Goal: Information Seeking & Learning: Compare options

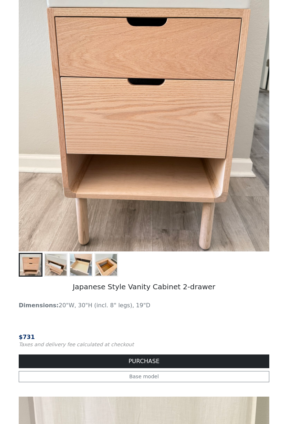
scroll to position [157, 0]
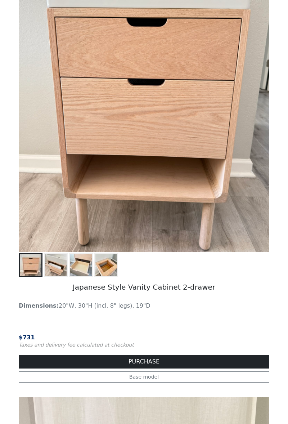
click at [47, 270] on img at bounding box center [56, 265] width 22 height 22
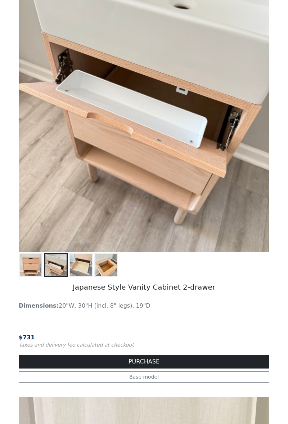
click at [86, 273] on img at bounding box center [81, 265] width 22 height 22
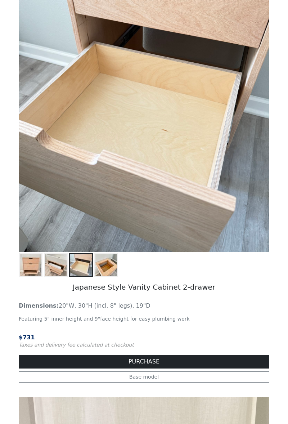
click at [33, 267] on img at bounding box center [31, 265] width 22 height 22
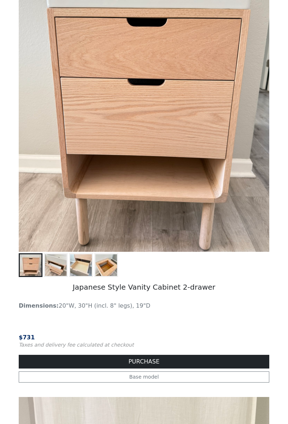
click at [88, 274] on img at bounding box center [81, 265] width 22 height 22
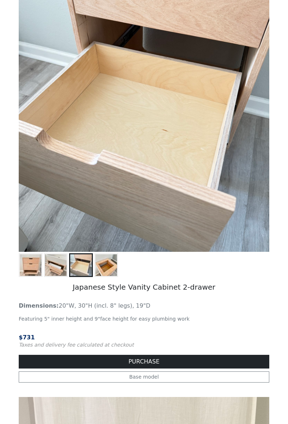
click at [108, 276] on button at bounding box center [106, 265] width 24 height 24
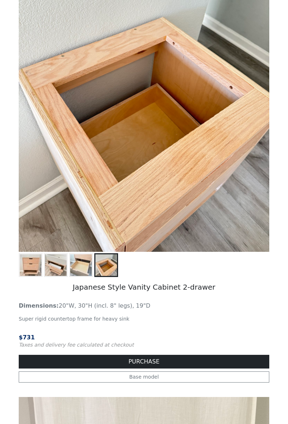
click at [80, 268] on img at bounding box center [81, 265] width 22 height 22
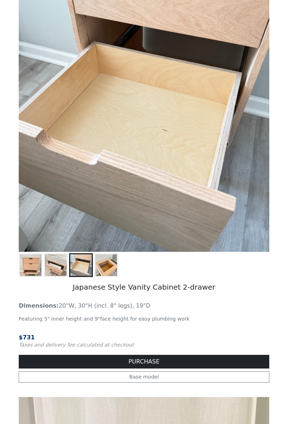
click at [30, 268] on img at bounding box center [31, 265] width 22 height 22
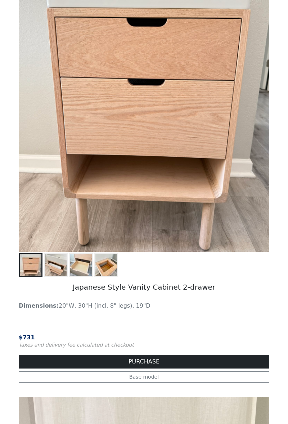
click at [61, 272] on img at bounding box center [56, 265] width 22 height 22
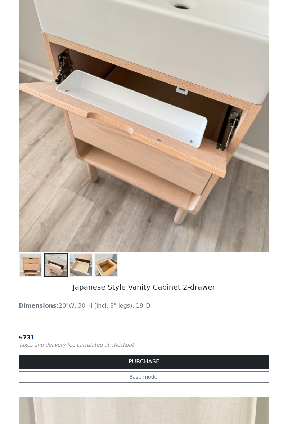
click at [86, 271] on img at bounding box center [81, 265] width 22 height 22
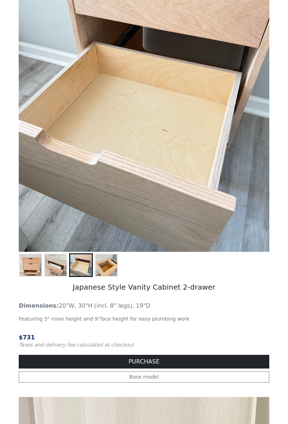
click at [111, 267] on img at bounding box center [106, 265] width 22 height 22
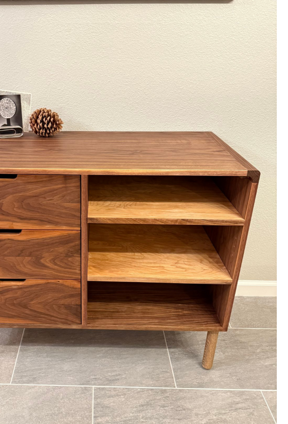
scroll to position [1885, 0]
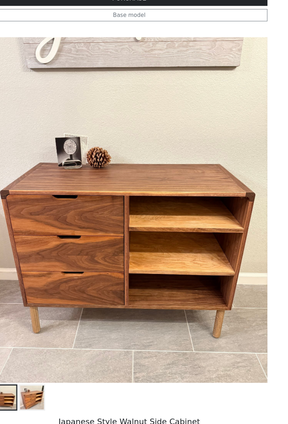
click at [54, 375] on img at bounding box center [56, 371] width 22 height 22
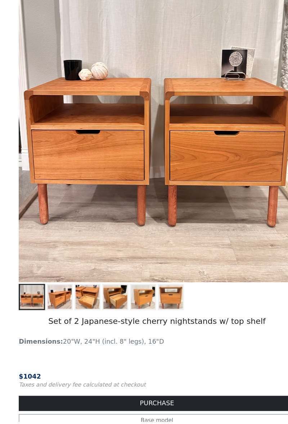
scroll to position [2406, 0]
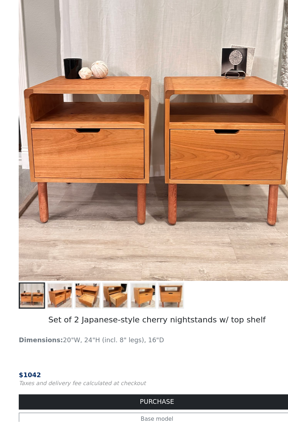
click at [53, 311] on img at bounding box center [56, 310] width 22 height 22
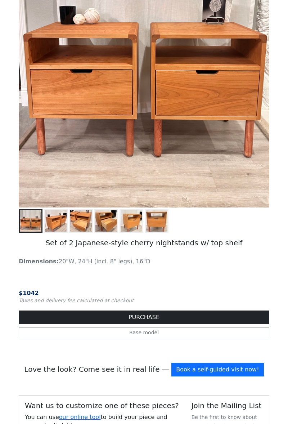
scroll to position [2494, 0]
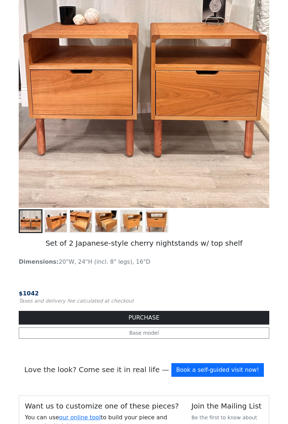
click at [186, 334] on link "Base model" at bounding box center [144, 332] width 251 height 11
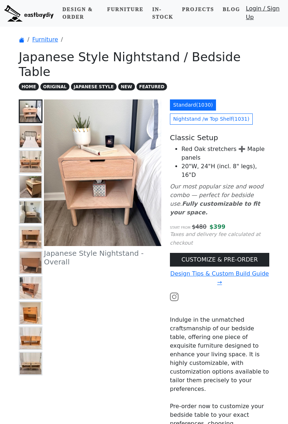
click at [29, 127] on img at bounding box center [31, 137] width 22 height 22
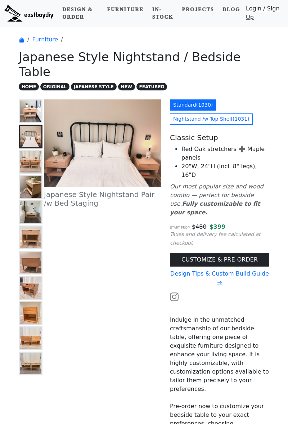
click at [28, 151] on img at bounding box center [31, 162] width 22 height 22
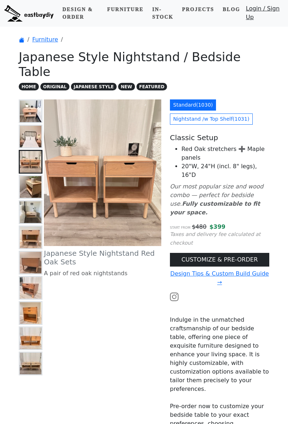
click at [30, 179] on img at bounding box center [31, 187] width 22 height 22
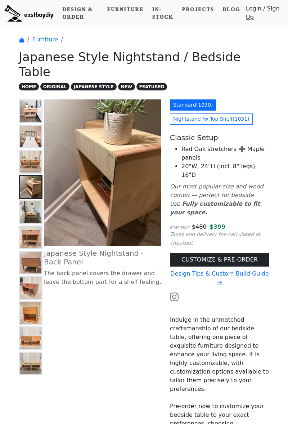
click at [27, 201] on img at bounding box center [31, 212] width 22 height 22
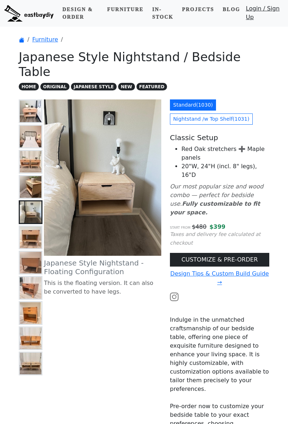
click at [31, 229] on img at bounding box center [31, 238] width 22 height 22
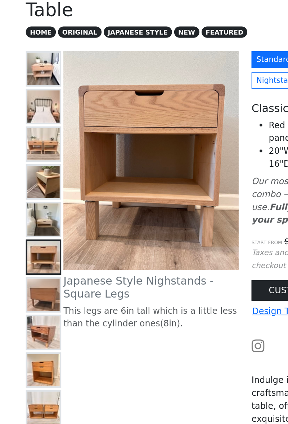
click at [34, 252] on img at bounding box center [31, 263] width 22 height 22
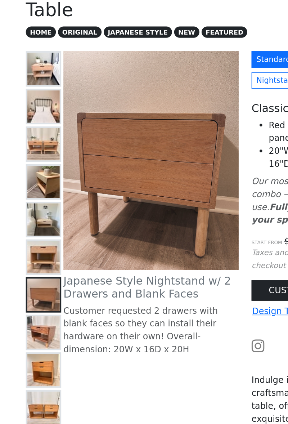
click at [32, 277] on img at bounding box center [31, 288] width 22 height 22
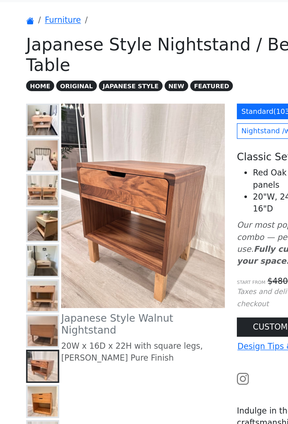
click at [31, 302] on img at bounding box center [31, 313] width 22 height 22
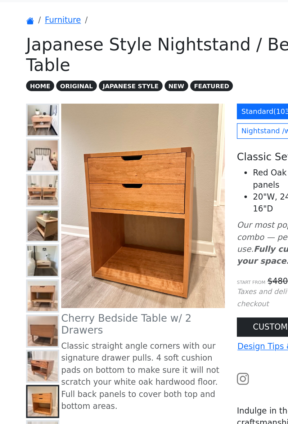
click at [27, 327] on img at bounding box center [31, 338] width 22 height 22
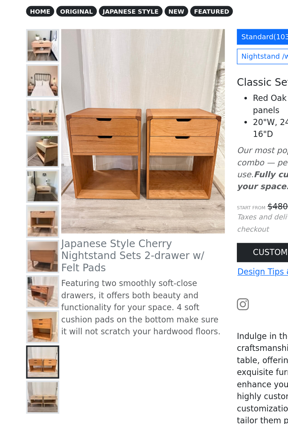
click at [30, 353] on img at bounding box center [31, 364] width 22 height 22
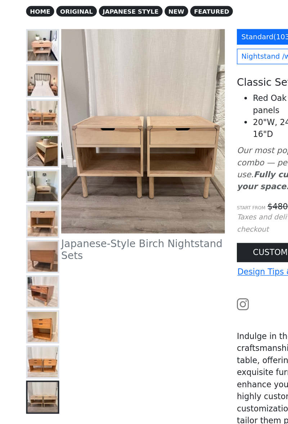
click at [28, 327] on img at bounding box center [31, 338] width 22 height 22
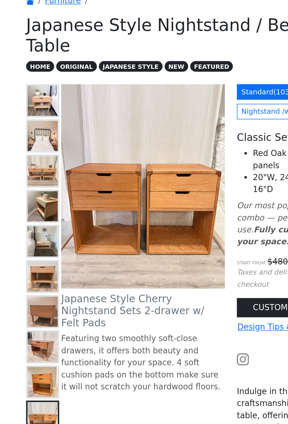
click at [28, 302] on img at bounding box center [31, 313] width 22 height 22
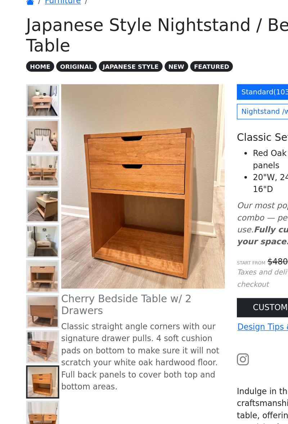
click at [31, 277] on img at bounding box center [31, 288] width 22 height 22
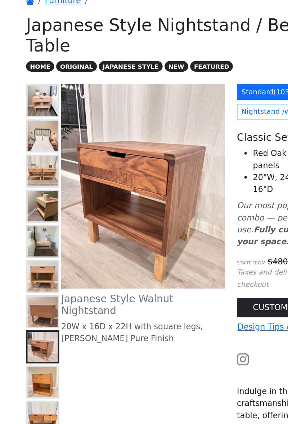
click at [29, 252] on img at bounding box center [31, 263] width 22 height 22
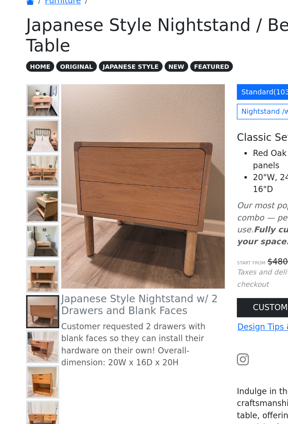
click at [33, 277] on img at bounding box center [31, 288] width 22 height 22
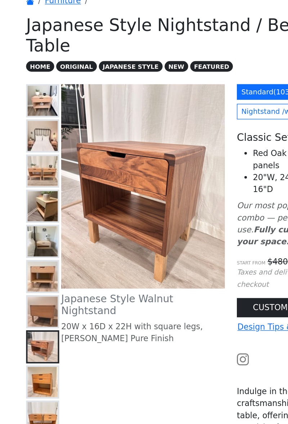
click at [29, 302] on img at bounding box center [31, 313] width 22 height 22
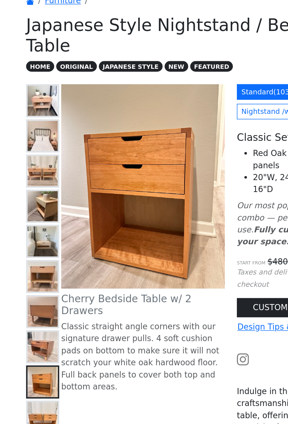
click at [31, 328] on img at bounding box center [31, 338] width 22 height 22
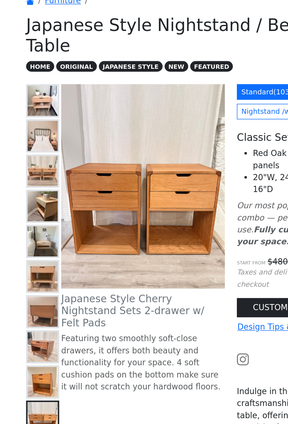
click at [28, 302] on img at bounding box center [31, 313] width 22 height 22
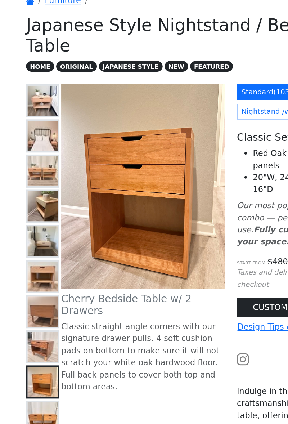
click at [26, 277] on img at bounding box center [31, 288] width 22 height 22
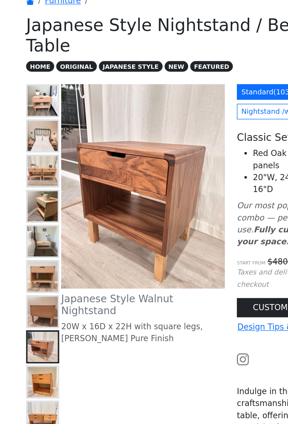
click at [33, 252] on img at bounding box center [31, 263] width 22 height 22
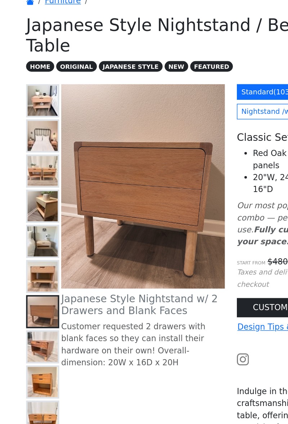
click at [32, 227] on img at bounding box center [31, 238] width 22 height 22
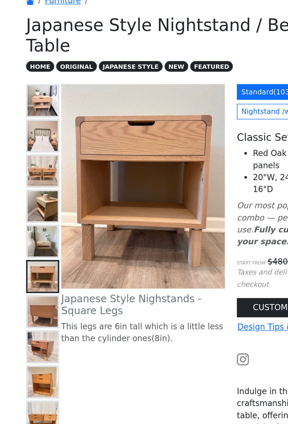
click at [25, 201] on img at bounding box center [31, 212] width 22 height 22
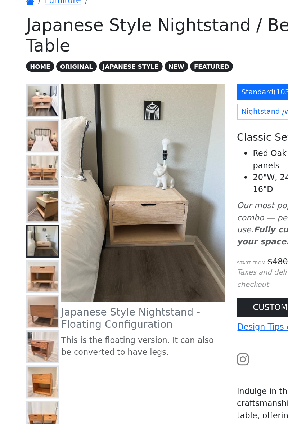
click at [27, 176] on img at bounding box center [31, 187] width 22 height 22
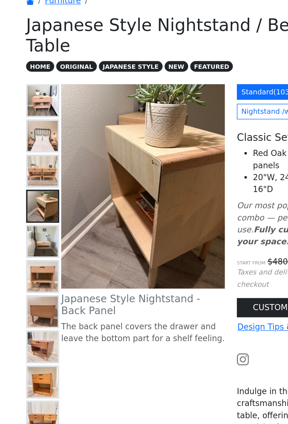
click at [30, 151] on img at bounding box center [31, 162] width 22 height 22
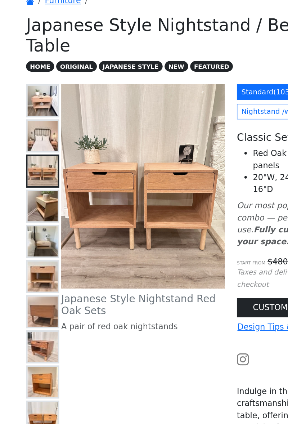
click at [25, 126] on img at bounding box center [31, 137] width 22 height 22
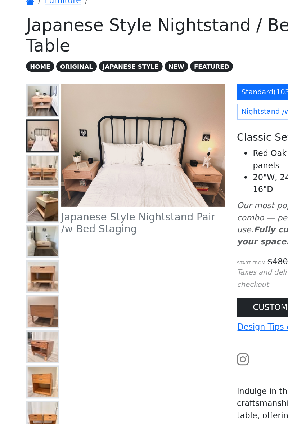
click at [23, 101] on img at bounding box center [31, 112] width 22 height 22
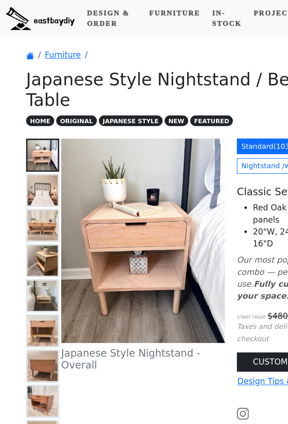
click at [44, 42] on link "Furniture" at bounding box center [45, 39] width 26 height 7
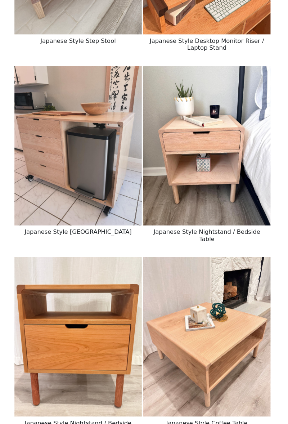
scroll to position [997, 0]
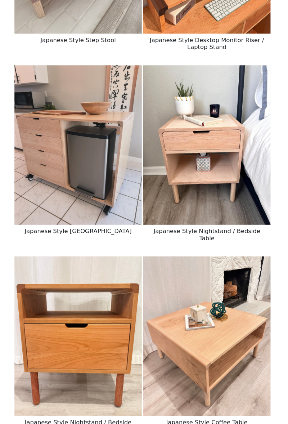
click at [91, 323] on img at bounding box center [81, 338] width 125 height 156
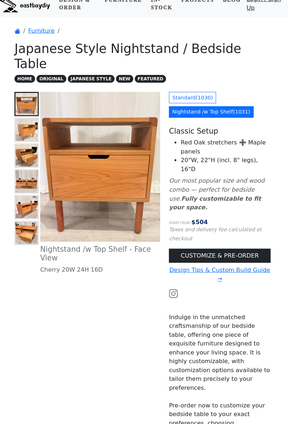
click at [30, 128] on img at bounding box center [31, 137] width 22 height 22
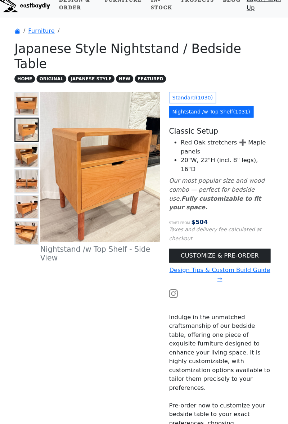
click at [26, 151] on img at bounding box center [31, 162] width 22 height 22
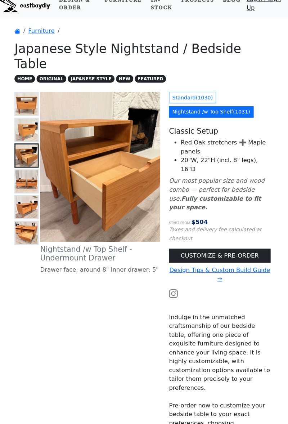
click at [30, 176] on img at bounding box center [31, 187] width 22 height 22
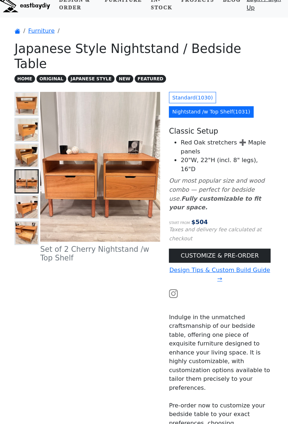
click at [26, 201] on img at bounding box center [31, 212] width 22 height 22
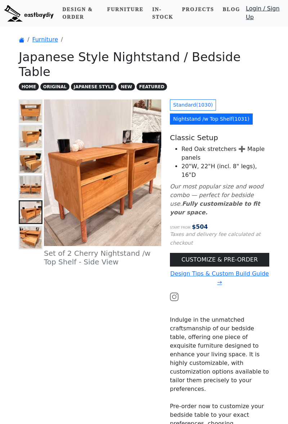
click at [26, 227] on img at bounding box center [31, 238] width 22 height 22
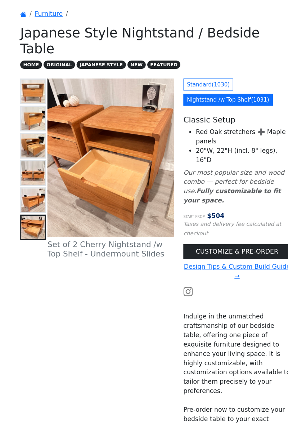
click at [24, 201] on img at bounding box center [31, 212] width 22 height 22
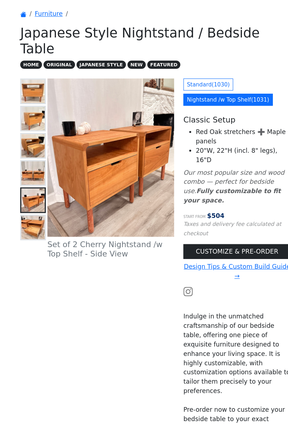
click at [24, 176] on img at bounding box center [31, 187] width 22 height 22
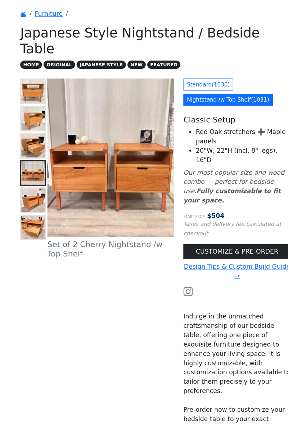
click at [24, 152] on img at bounding box center [31, 162] width 22 height 22
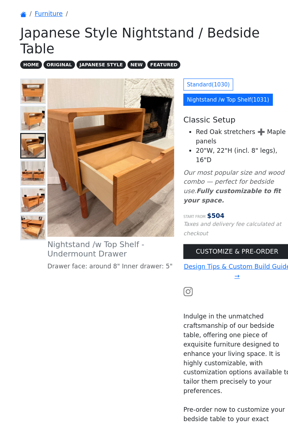
click at [24, 127] on img at bounding box center [31, 137] width 22 height 22
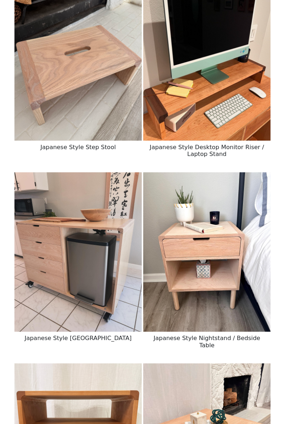
scroll to position [898, 0]
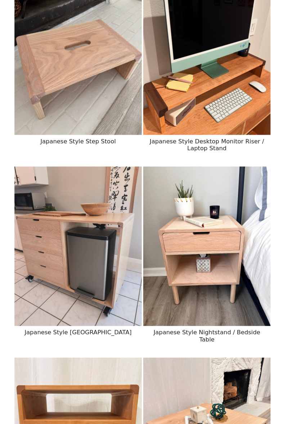
click at [212, 262] on img at bounding box center [207, 250] width 125 height 156
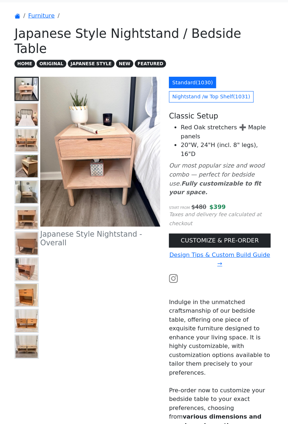
scroll to position [19, 0]
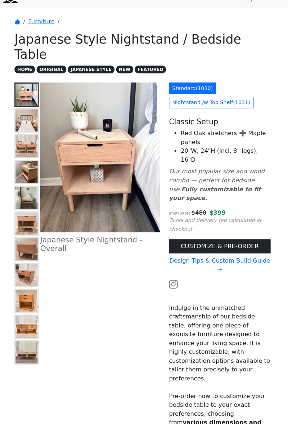
click at [31, 258] on img at bounding box center [31, 269] width 22 height 22
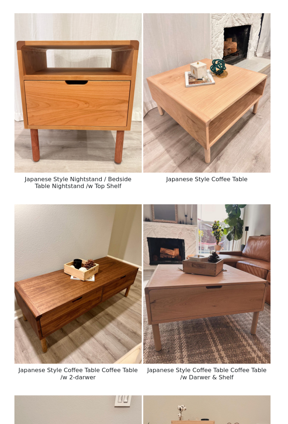
scroll to position [1235, 0]
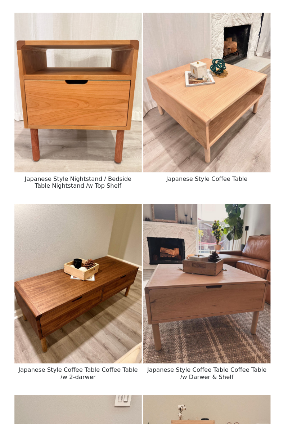
click at [95, 298] on img at bounding box center [81, 287] width 125 height 156
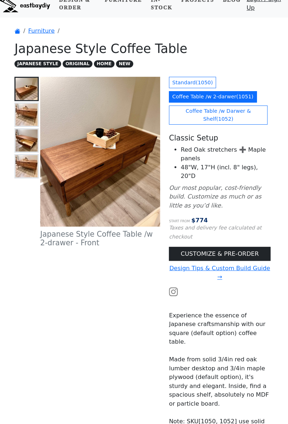
click at [33, 125] on img at bounding box center [31, 122] width 22 height 22
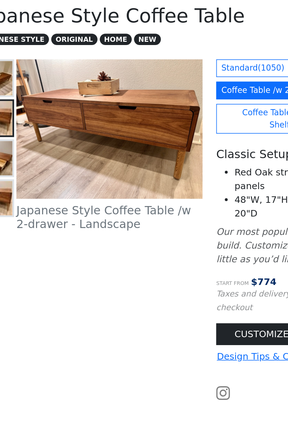
scroll to position [5, 0]
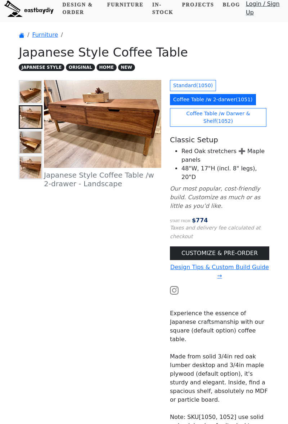
click at [27, 91] on img at bounding box center [31, 92] width 22 height 22
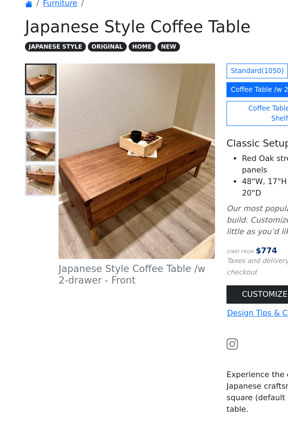
scroll to position [5, 0]
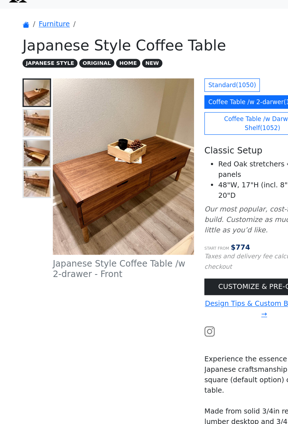
click at [19, 119] on button at bounding box center [31, 116] width 24 height 24
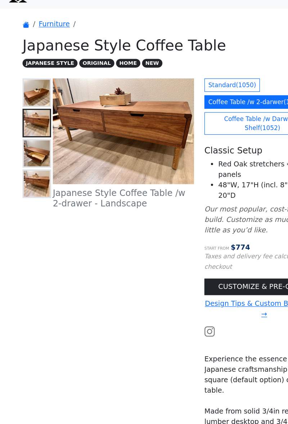
click at [23, 120] on img at bounding box center [31, 117] width 22 height 22
click at [26, 115] on img at bounding box center [31, 117] width 22 height 22
click at [31, 142] on img at bounding box center [31, 142] width 22 height 22
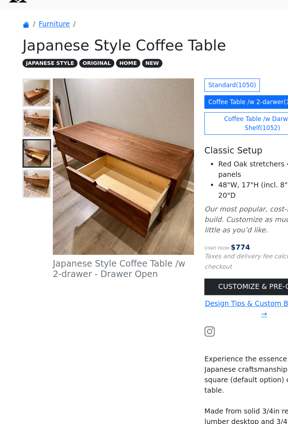
click at [30, 169] on img at bounding box center [31, 167] width 22 height 22
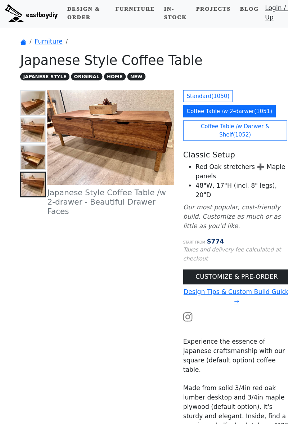
scroll to position [0, 0]
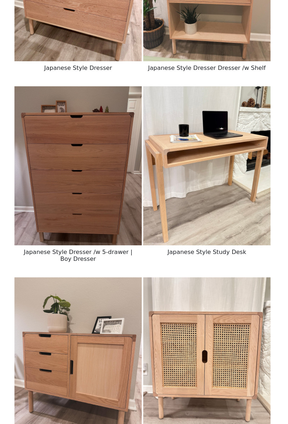
scroll to position [1720, 0]
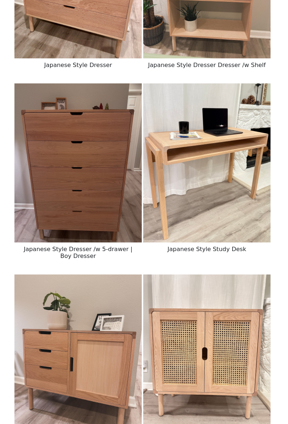
click at [219, 227] on div "Japanese Style Study Desk" at bounding box center [207, 180] width 126 height 178
click at [219, 247] on h6 "Japanese Style Study Desk" at bounding box center [207, 253] width 125 height 13
click at [208, 247] on h6 "Japanese Style Study Desk" at bounding box center [207, 253] width 125 height 13
click at [219, 163] on img at bounding box center [207, 169] width 125 height 156
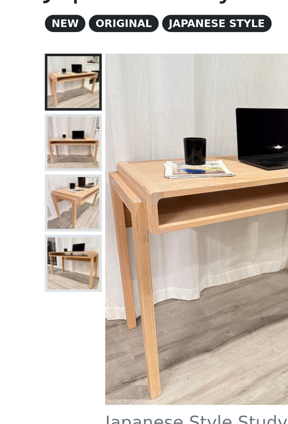
click at [29, 126] on img at bounding box center [31, 122] width 22 height 22
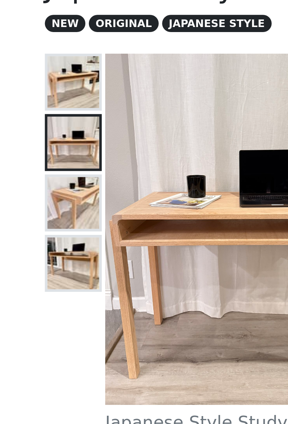
click at [32, 148] on img at bounding box center [31, 147] width 22 height 22
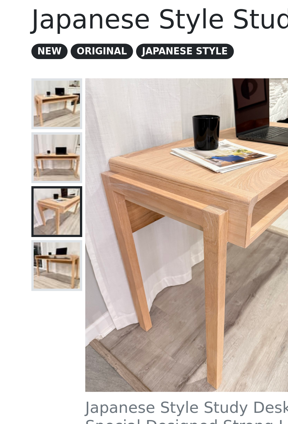
click at [30, 167] on img at bounding box center [31, 172] width 22 height 22
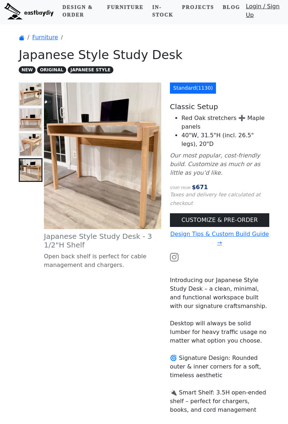
scroll to position [10, 0]
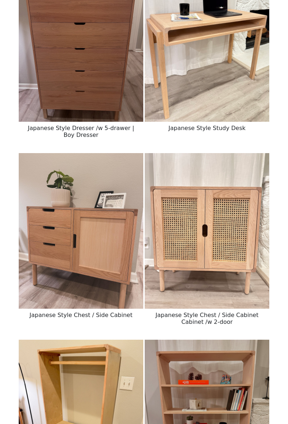
scroll to position [1847, 0]
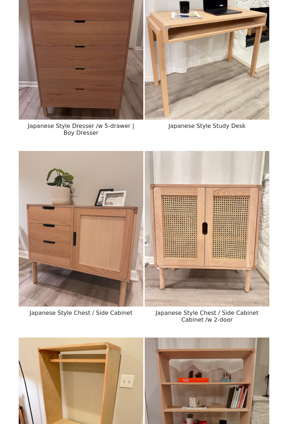
click at [105, 220] on img at bounding box center [81, 229] width 125 height 156
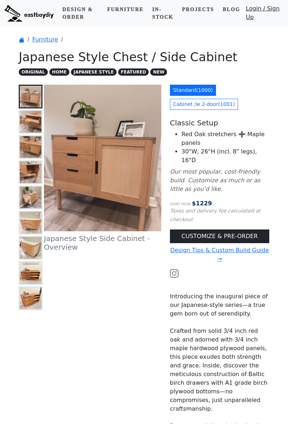
click at [30, 128] on img at bounding box center [31, 122] width 22 height 22
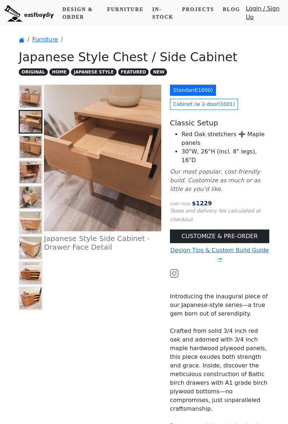
click at [34, 151] on img at bounding box center [31, 147] width 22 height 22
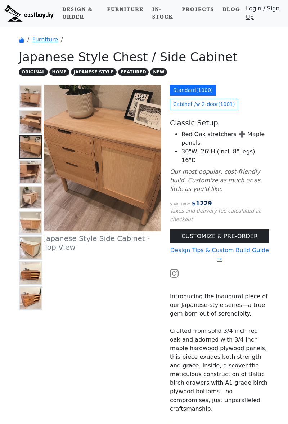
click at [30, 178] on img at bounding box center [31, 172] width 22 height 22
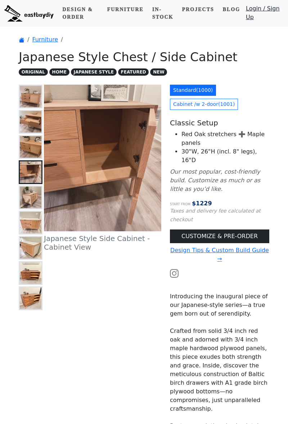
click at [31, 205] on img at bounding box center [31, 198] width 22 height 22
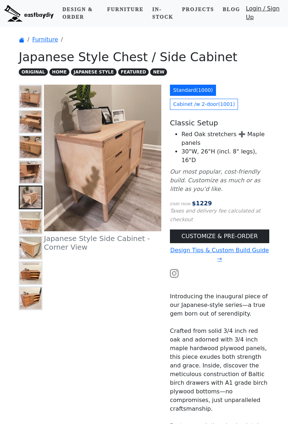
click at [23, 224] on img at bounding box center [31, 223] width 22 height 22
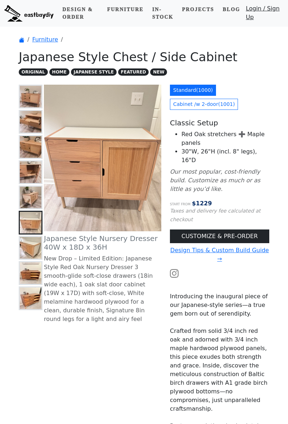
click at [28, 250] on img at bounding box center [31, 248] width 22 height 22
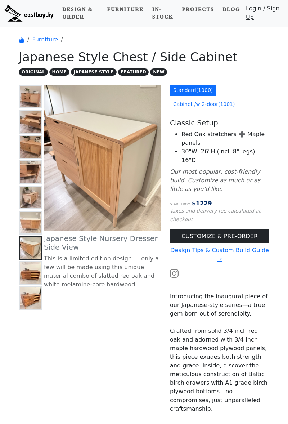
click at [29, 277] on img at bounding box center [31, 273] width 22 height 22
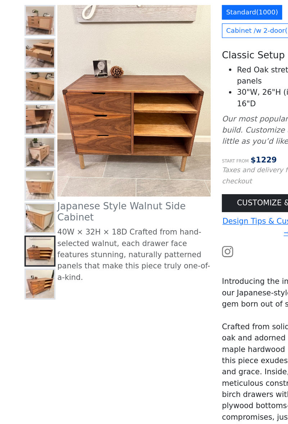
scroll to position [5, 0]
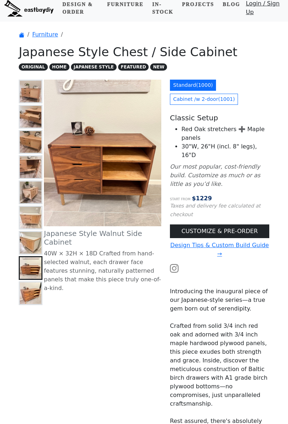
click at [25, 302] on img at bounding box center [31, 293] width 22 height 22
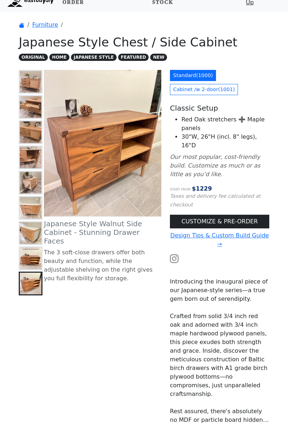
scroll to position [24, 0]
